Goal: Task Accomplishment & Management: Manage account settings

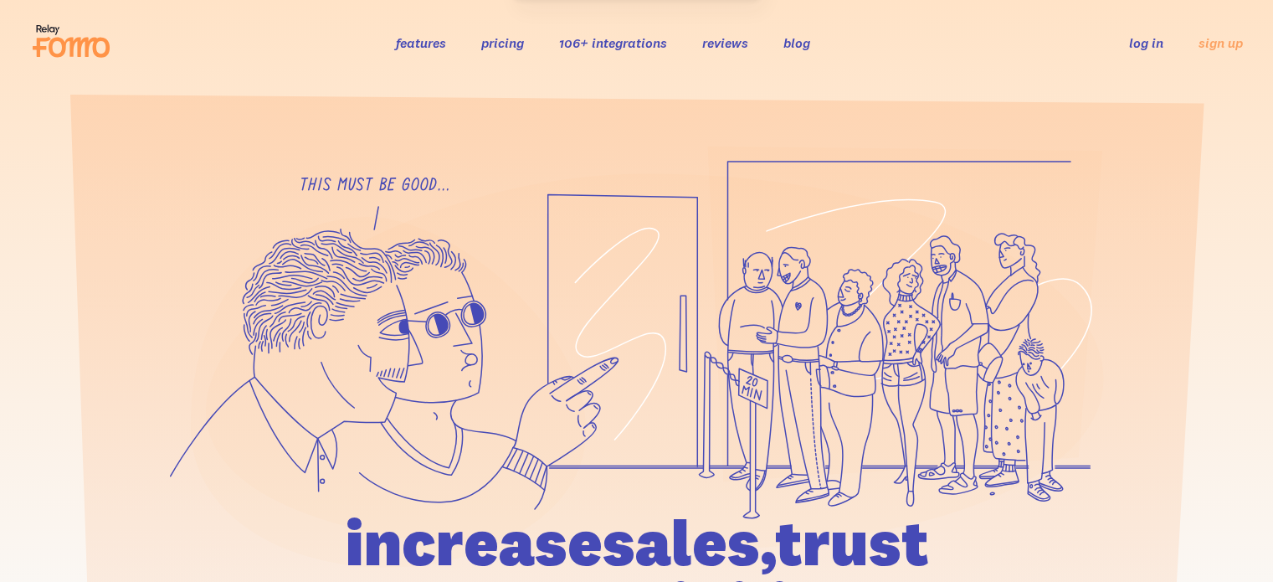
click at [1149, 42] on link "log in" at bounding box center [1146, 42] width 34 height 17
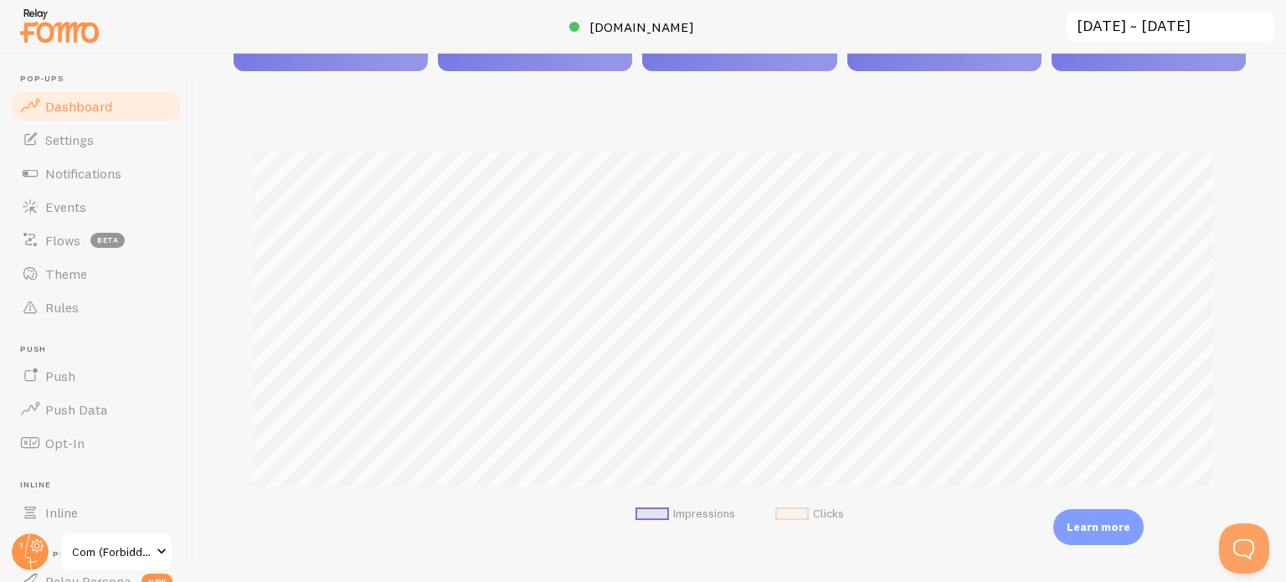
scroll to position [335, 0]
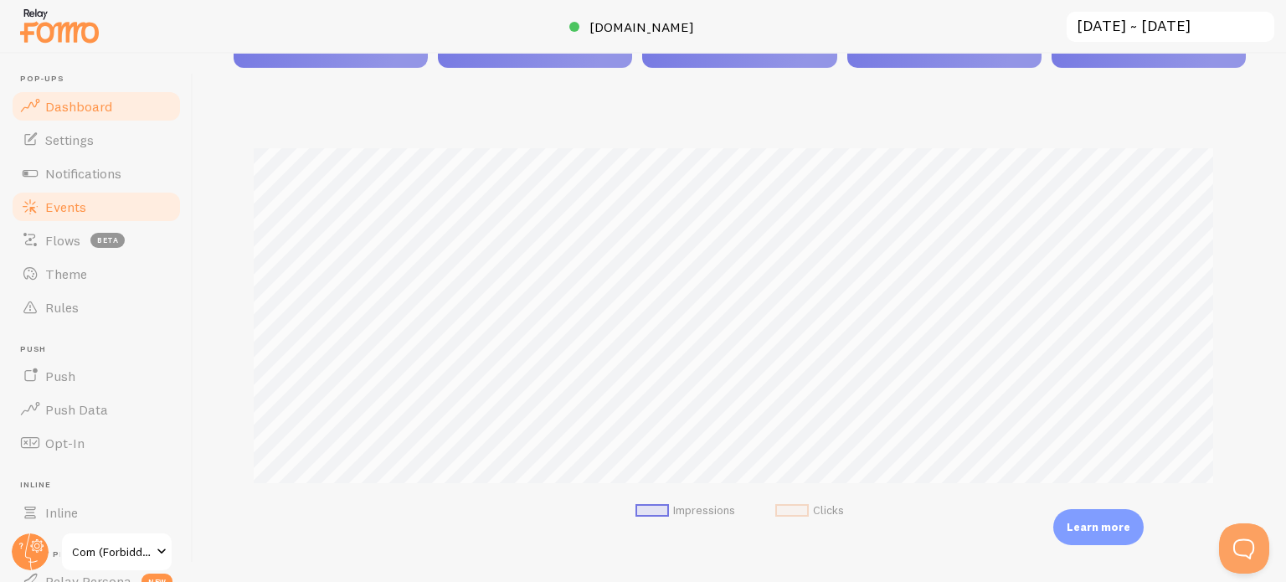
click at [79, 208] on span "Events" at bounding box center [65, 206] width 41 height 17
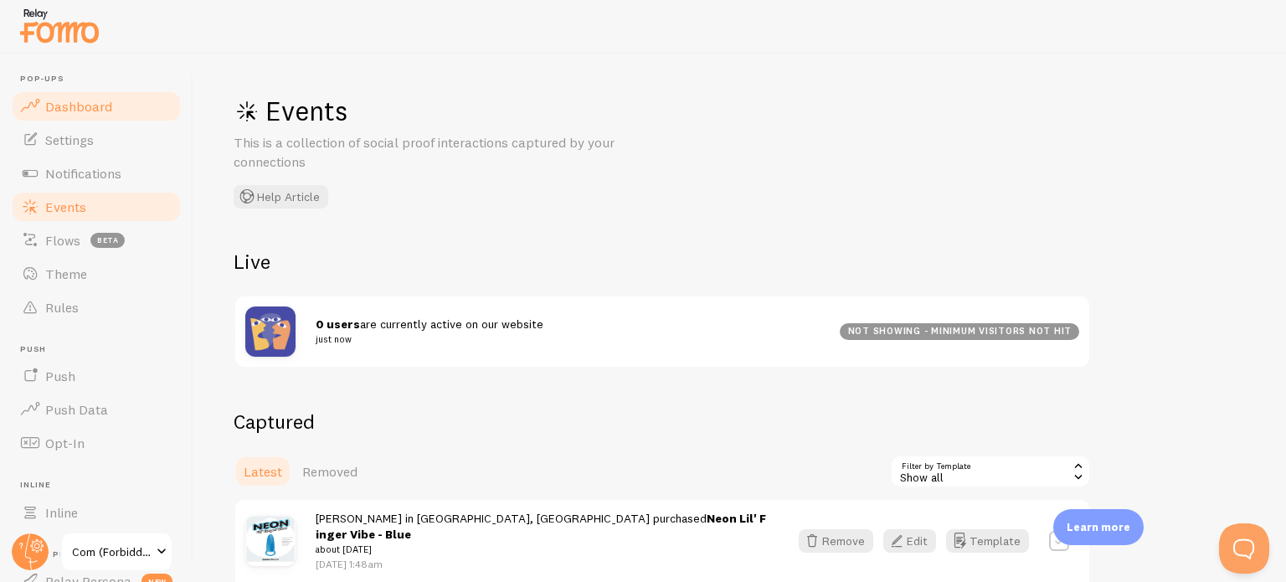
click at [75, 101] on span "Dashboard" at bounding box center [78, 106] width 67 height 17
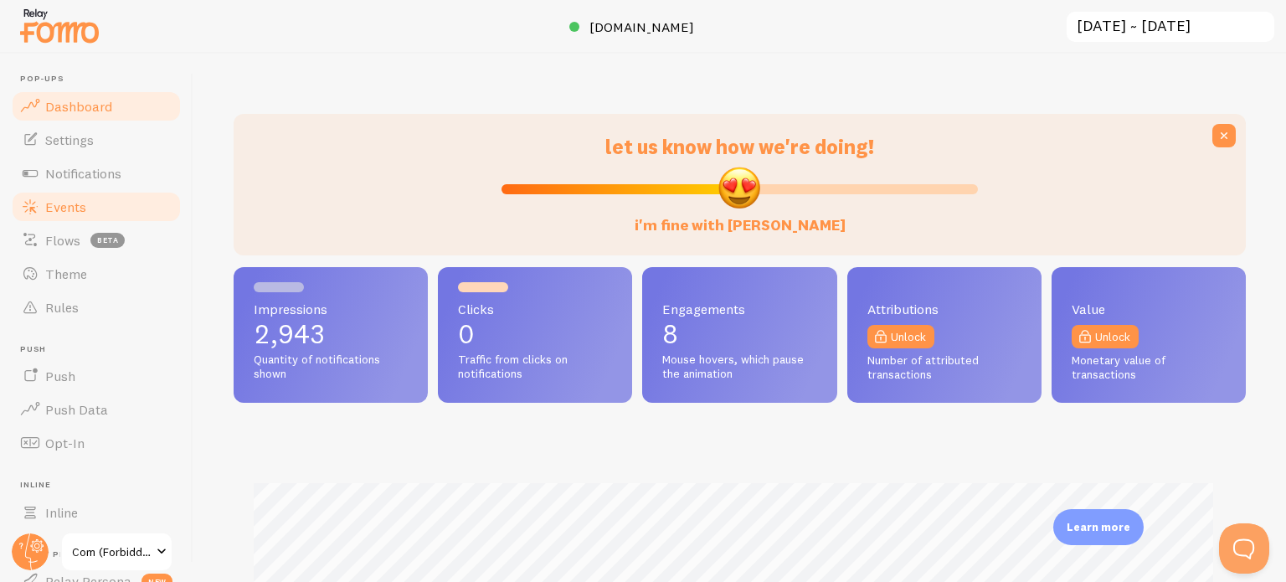
click at [95, 213] on link "Events" at bounding box center [96, 206] width 172 height 33
